Goal: Navigation & Orientation: Find specific page/section

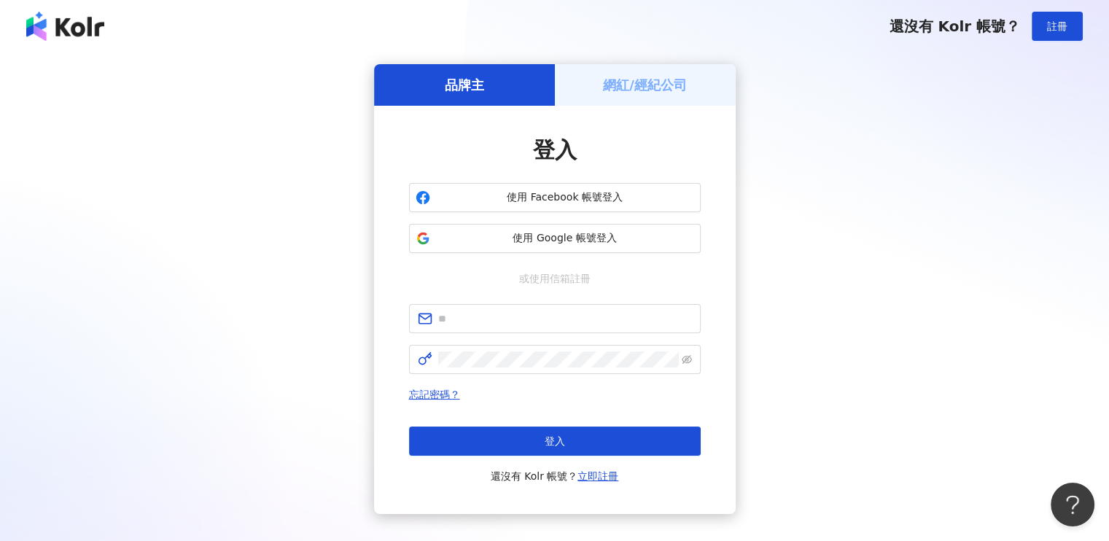
click at [624, 89] on h5 "網紅/經紀公司" at bounding box center [645, 85] width 84 height 18
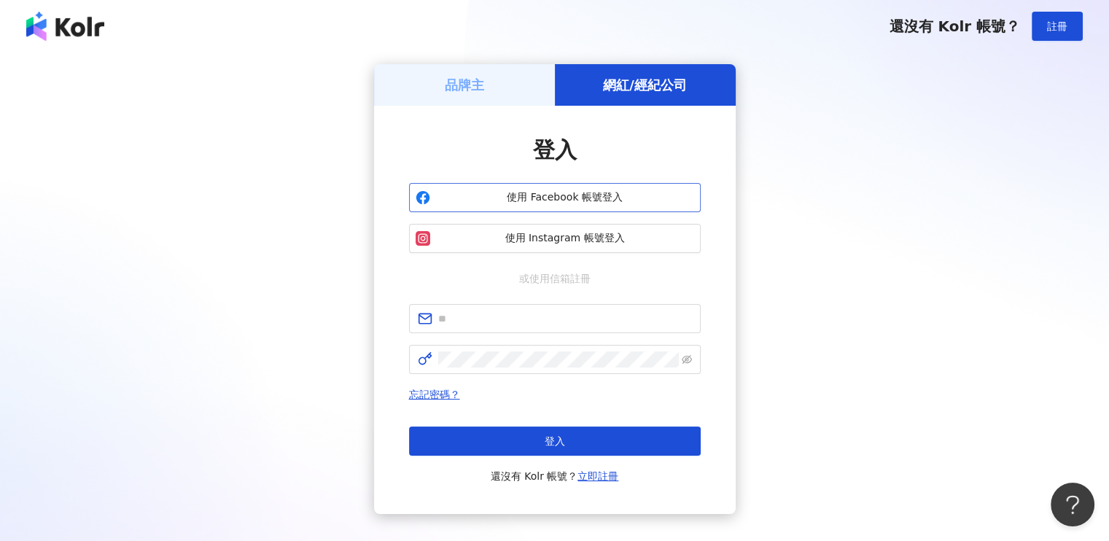
click at [558, 200] on span "使用 Facebook 帳號登入" at bounding box center [565, 197] width 258 height 15
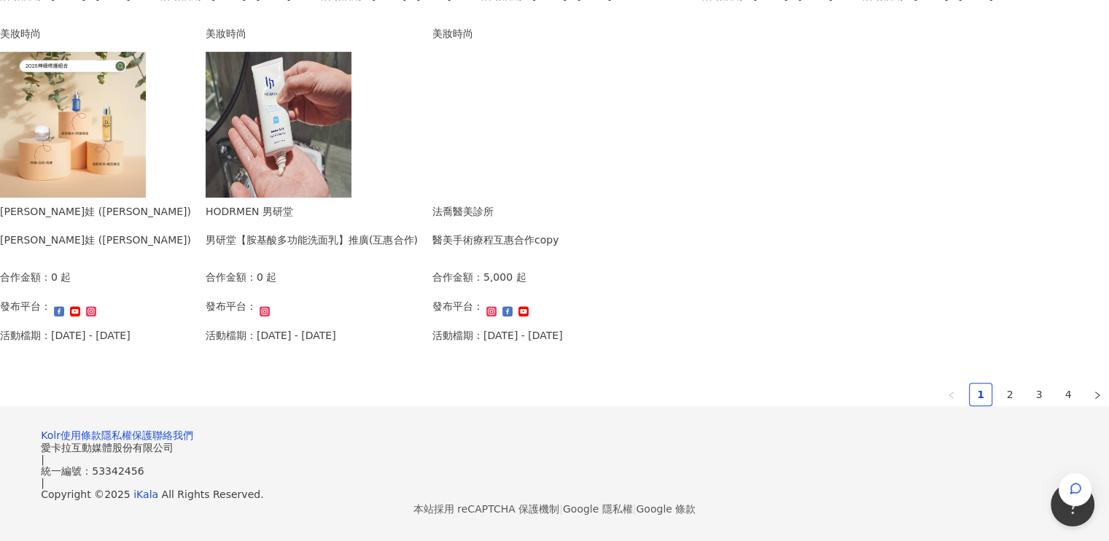
scroll to position [1020, 0]
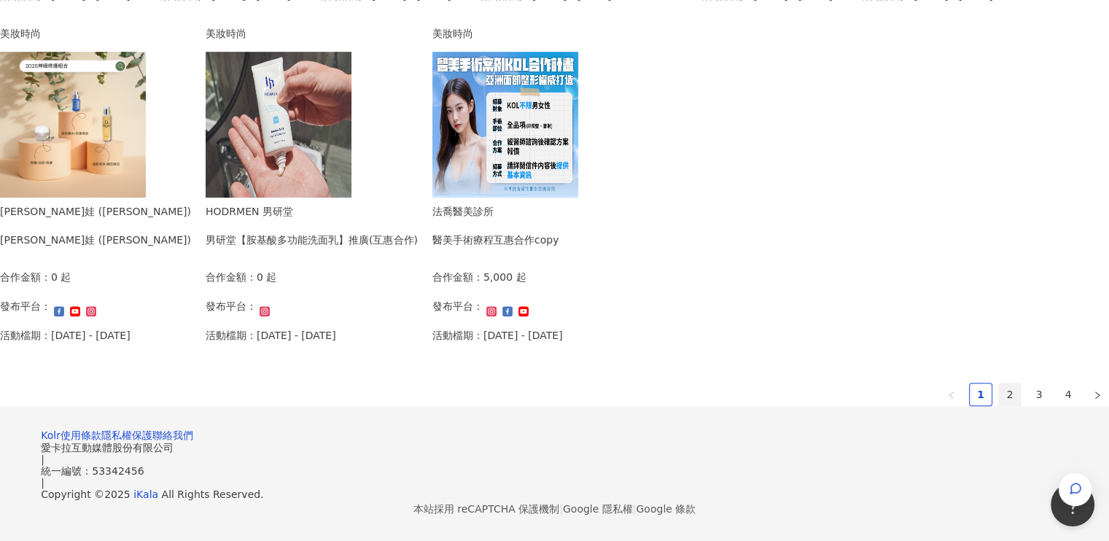
click at [999, 383] on link "2" at bounding box center [1010, 394] width 22 height 22
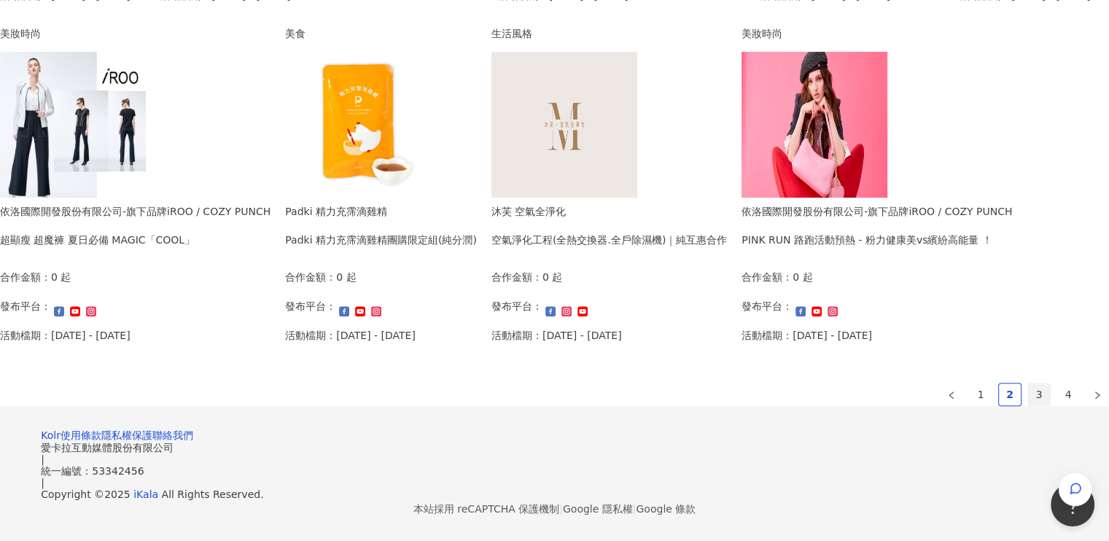
click at [1028, 383] on link "3" at bounding box center [1039, 394] width 22 height 22
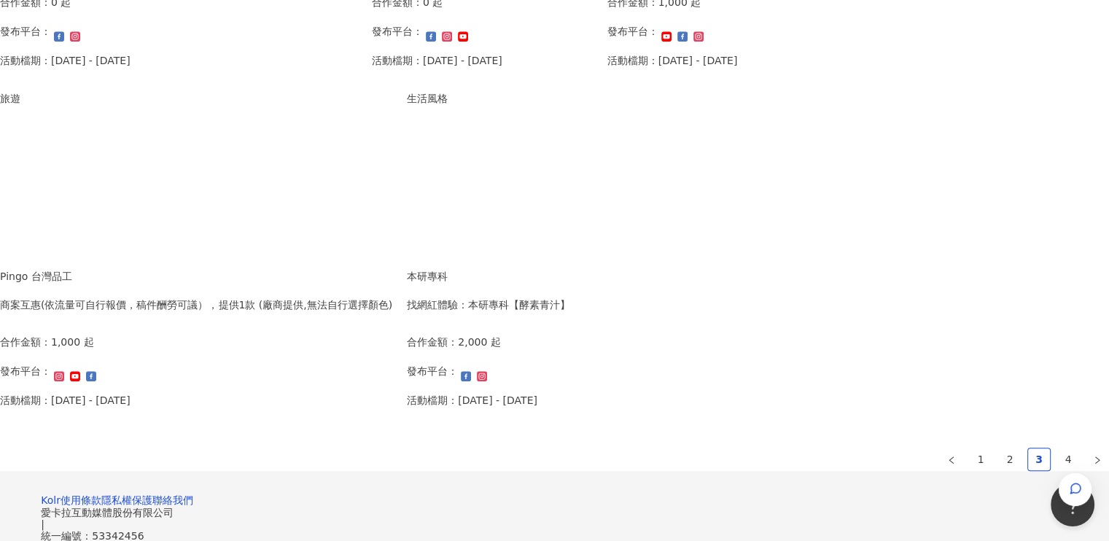
scroll to position [948, 0]
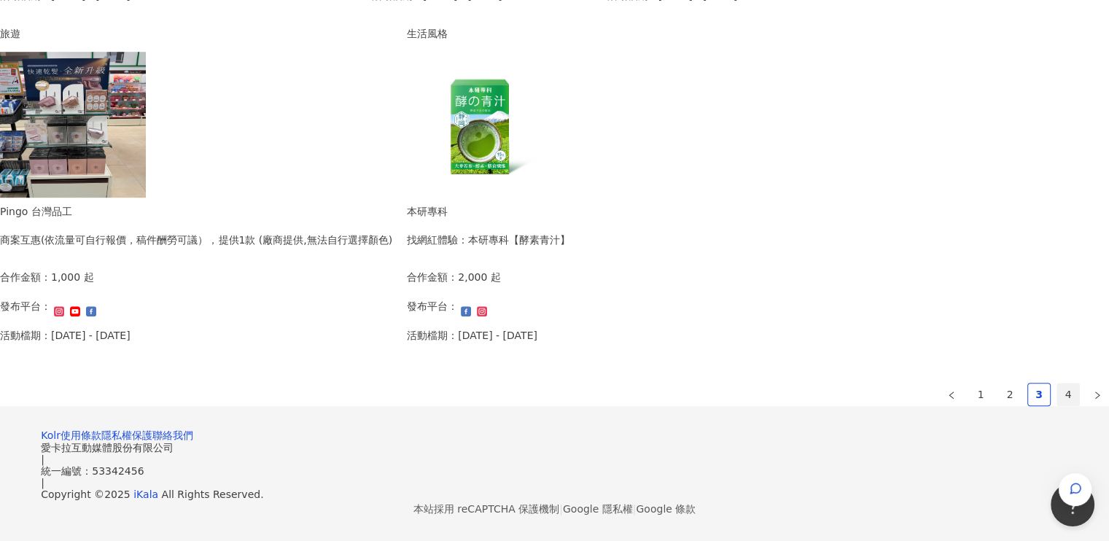
click at [1057, 384] on link "4" at bounding box center [1068, 394] width 22 height 22
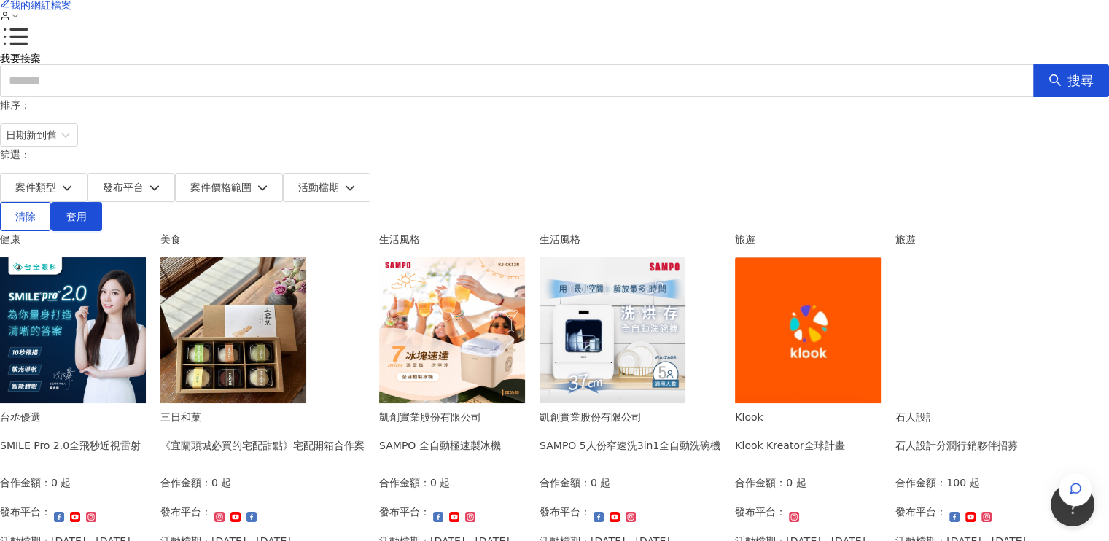
scroll to position [0, 0]
